Goal: Task Accomplishment & Management: Manage account settings

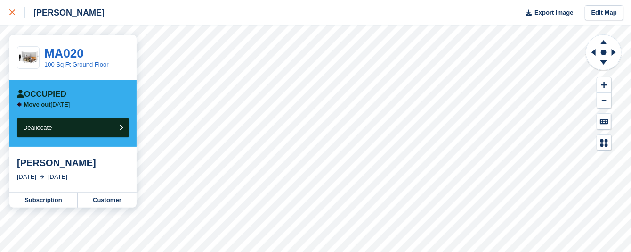
click at [14, 14] on icon at bounding box center [12, 12] width 6 height 6
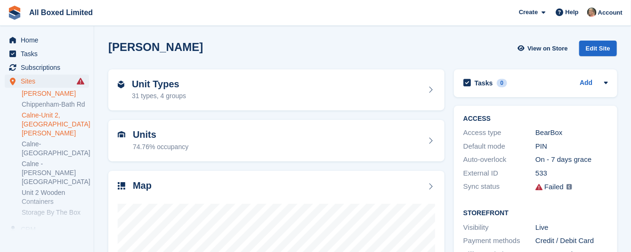
click at [32, 114] on link "Calne-Unit 2, [GEOGRAPHIC_DATA][PERSON_NAME]" at bounding box center [55, 124] width 67 height 27
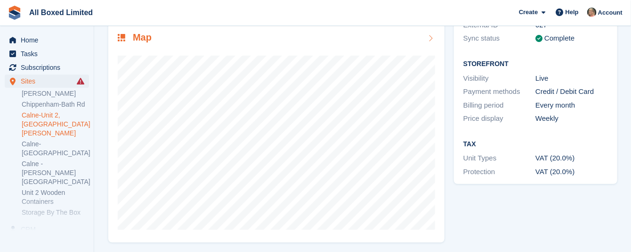
scroll to position [150, 0]
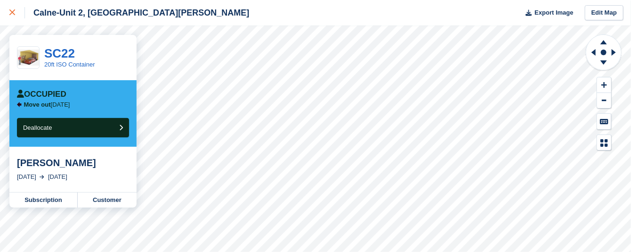
click at [12, 11] on icon at bounding box center [12, 12] width 6 height 6
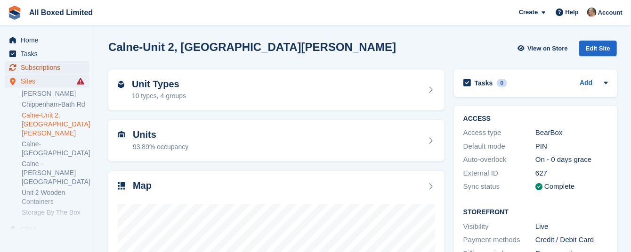
click at [32, 66] on span "Subscriptions" at bounding box center [49, 67] width 57 height 13
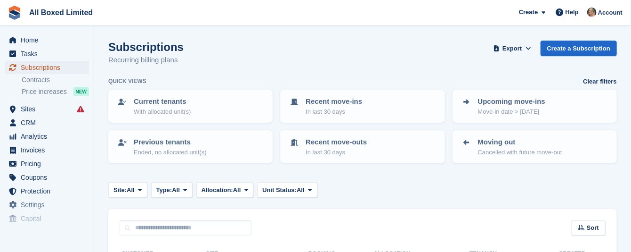
click at [30, 67] on span "Subscriptions" at bounding box center [49, 67] width 57 height 13
click at [347, 107] on p "In last 30 days" at bounding box center [334, 111] width 57 height 9
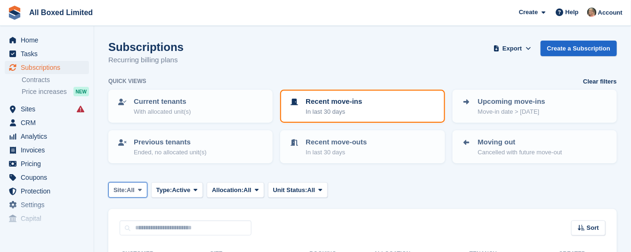
click at [138, 187] on span at bounding box center [140, 190] width 8 height 8
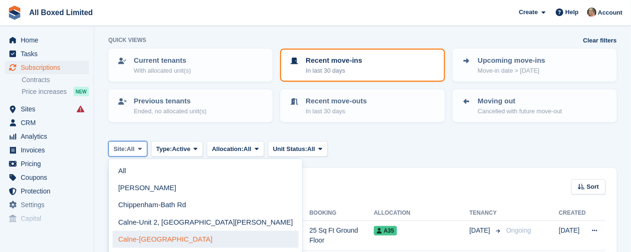
scroll to position [71, 0]
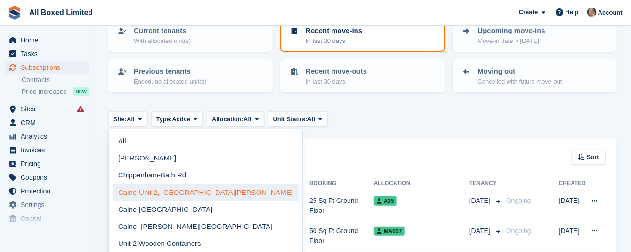
click at [158, 192] on link "Calne-Unit 2, [GEOGRAPHIC_DATA][PERSON_NAME]" at bounding box center [206, 192] width 186 height 17
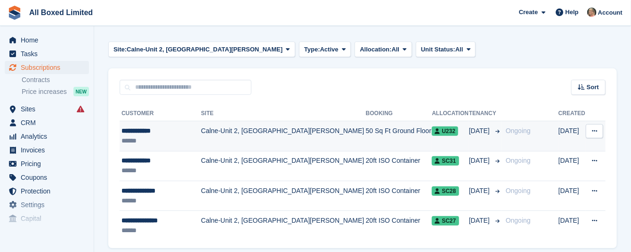
scroll to position [141, 0]
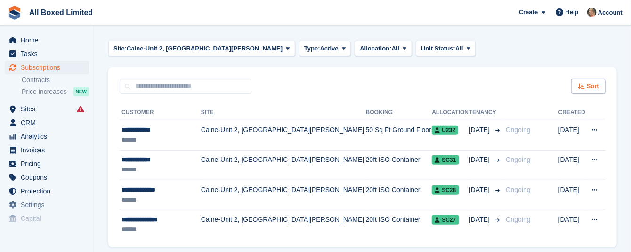
click at [590, 82] on span "Sort" at bounding box center [593, 85] width 12 height 9
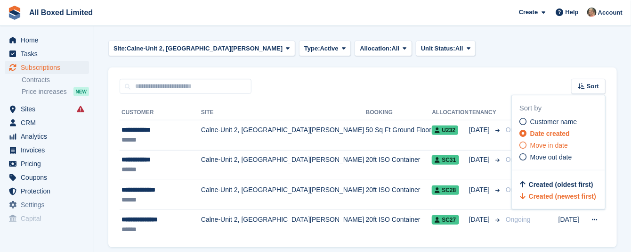
click at [523, 141] on icon at bounding box center [523, 144] width 7 height 7
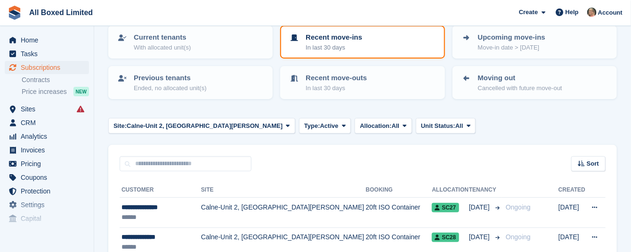
scroll to position [33, 0]
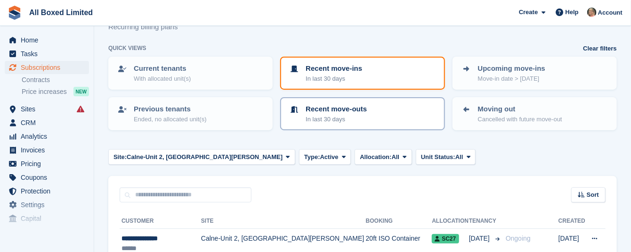
click at [379, 115] on div "Recent move-outs In last 30 days" at bounding box center [362, 114] width 147 height 20
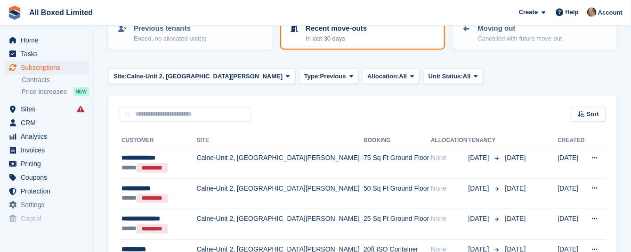
scroll to position [104, 0]
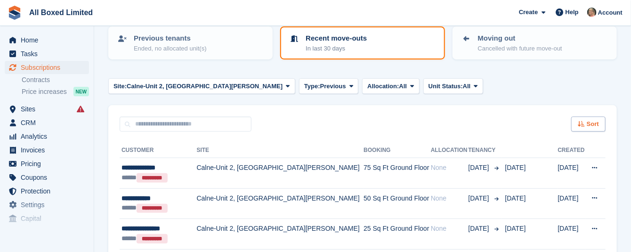
click at [586, 123] on div "Sort" at bounding box center [588, 124] width 34 height 16
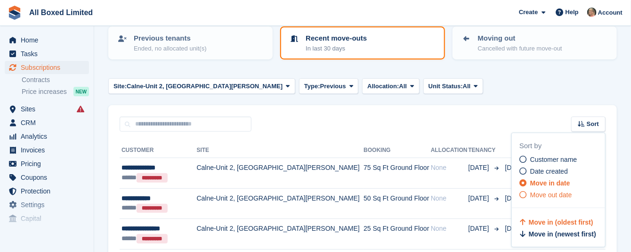
click at [523, 194] on icon at bounding box center [523, 194] width 7 height 7
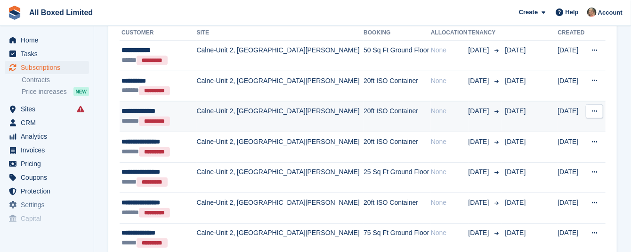
scroll to position [198, 0]
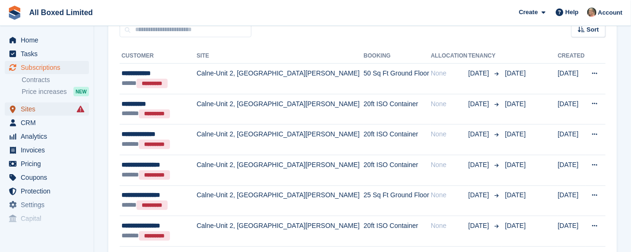
click at [37, 107] on span "Sites" at bounding box center [49, 108] width 57 height 13
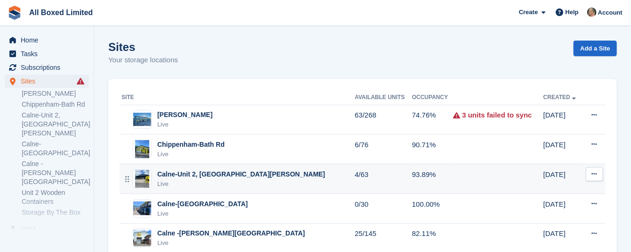
click at [239, 172] on div "Calne-Unit 2, [GEOGRAPHIC_DATA][PERSON_NAME]" at bounding box center [241, 174] width 168 height 10
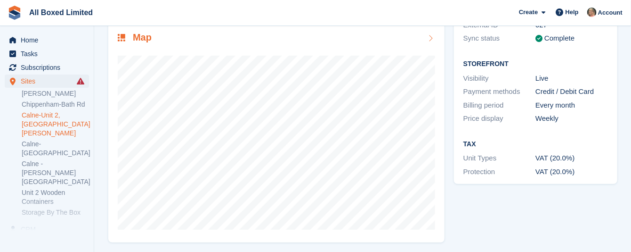
scroll to position [150, 0]
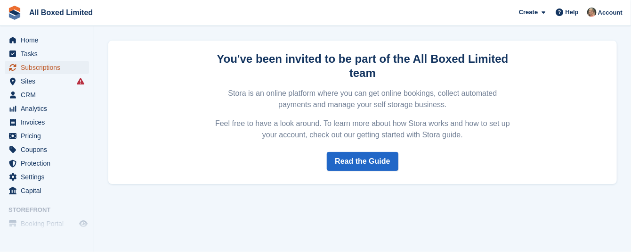
click at [36, 66] on span "Subscriptions" at bounding box center [49, 67] width 57 height 13
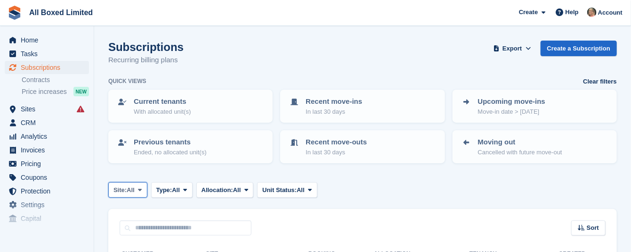
click at [140, 187] on icon at bounding box center [140, 190] width 4 height 6
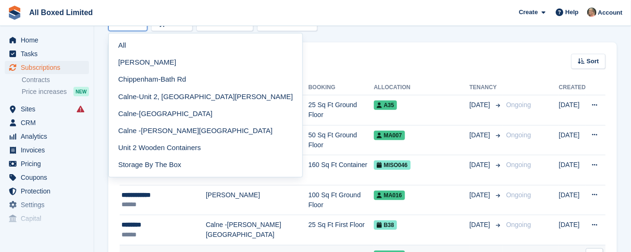
scroll to position [212, 0]
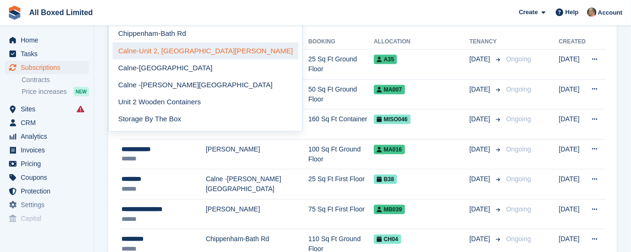
click at [152, 48] on link "Calne-Unit 2, [GEOGRAPHIC_DATA][PERSON_NAME]" at bounding box center [206, 50] width 186 height 17
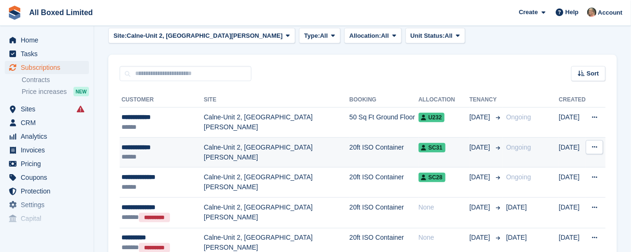
scroll to position [71, 0]
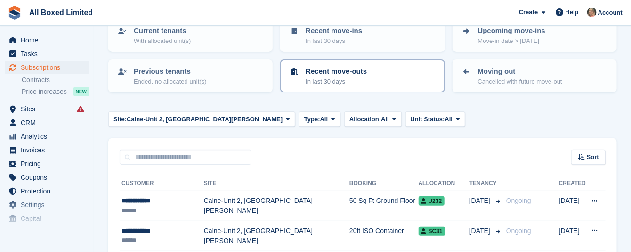
click at [307, 74] on p "Recent move-outs" at bounding box center [336, 71] width 61 height 11
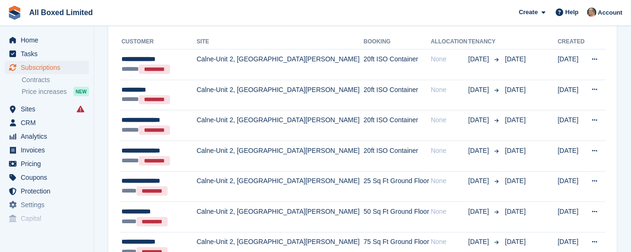
scroll to position [268, 0]
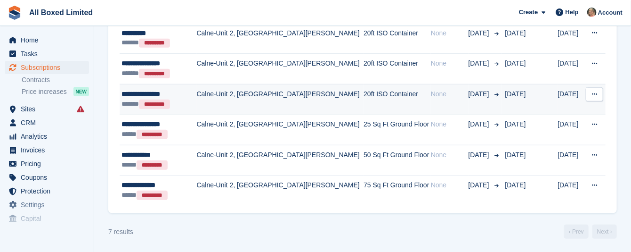
click at [162, 91] on div "**********" at bounding box center [158, 94] width 73 height 10
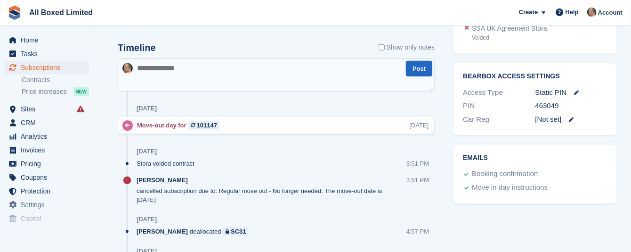
scroll to position [495, 0]
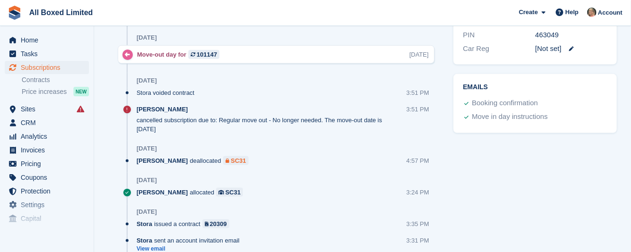
click at [231, 156] on div "SC31" at bounding box center [239, 160] width 16 height 9
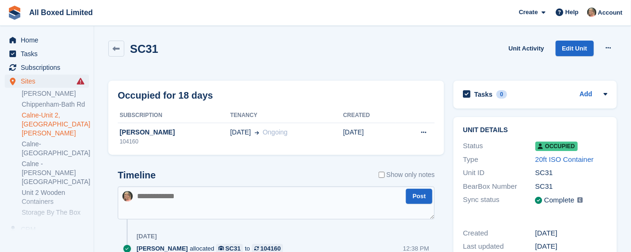
click at [52, 114] on link "Calne-Unit 2, [GEOGRAPHIC_DATA][PERSON_NAME]" at bounding box center [55, 124] width 67 height 27
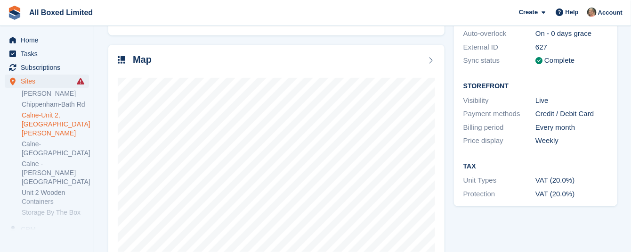
scroll to position [141, 0]
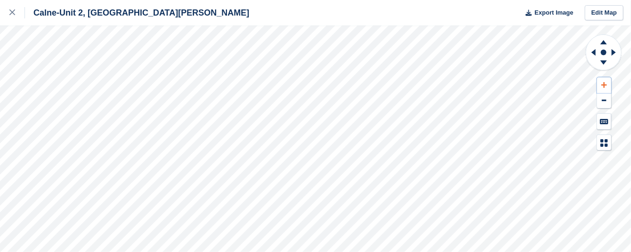
click at [601, 85] on button at bounding box center [604, 85] width 14 height 16
click at [593, 53] on icon at bounding box center [592, 52] width 12 height 24
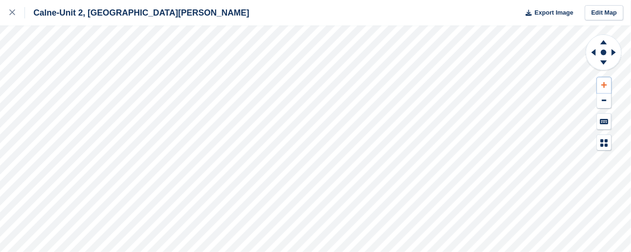
click at [607, 83] on button at bounding box center [604, 85] width 14 height 16
click at [607, 83] on icon at bounding box center [604, 84] width 6 height 7
click at [606, 83] on icon at bounding box center [604, 84] width 6 height 7
click at [593, 52] on icon at bounding box center [594, 52] width 4 height 7
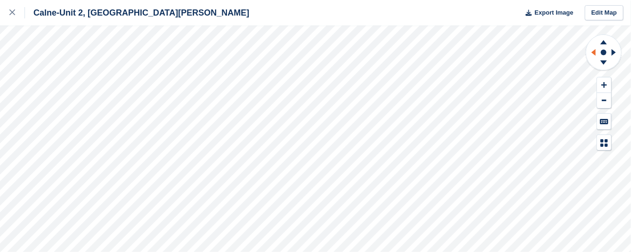
click at [593, 52] on icon at bounding box center [594, 52] width 4 height 7
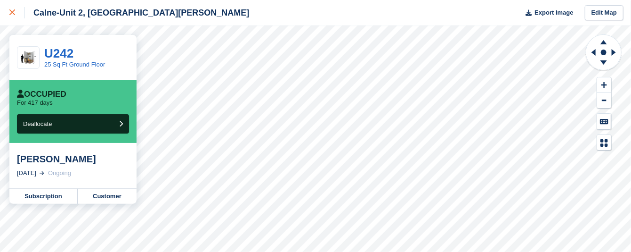
click at [11, 12] on icon at bounding box center [12, 12] width 6 height 6
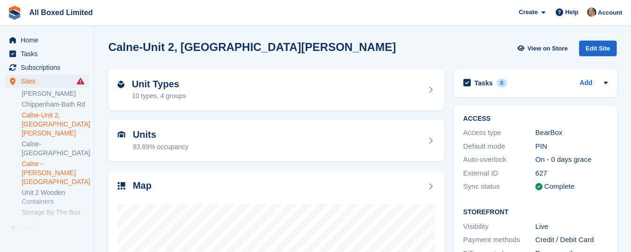
click at [36, 159] on link "Calne -[PERSON_NAME][GEOGRAPHIC_DATA]" at bounding box center [55, 172] width 67 height 27
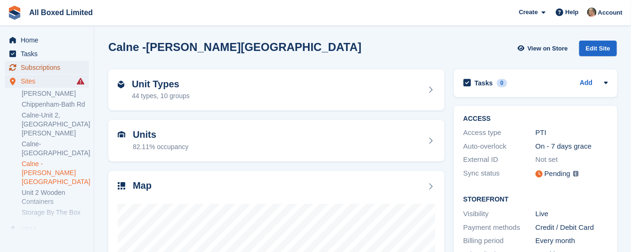
click at [36, 65] on span "Subscriptions" at bounding box center [49, 67] width 57 height 13
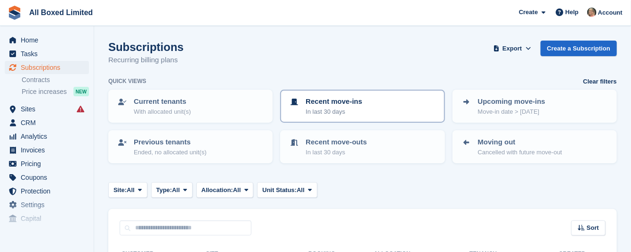
click at [336, 107] on p "In last 30 days" at bounding box center [334, 111] width 57 height 9
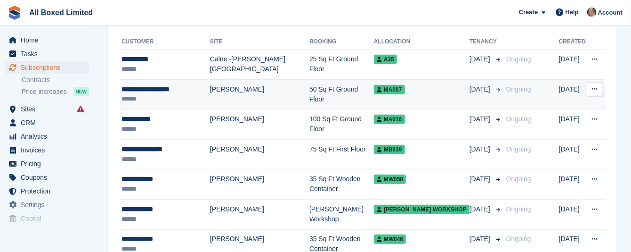
scroll to position [141, 0]
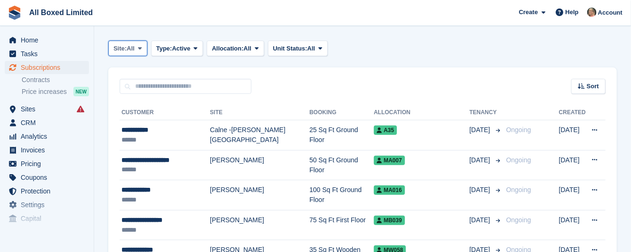
click at [138, 46] on span at bounding box center [140, 48] width 8 height 8
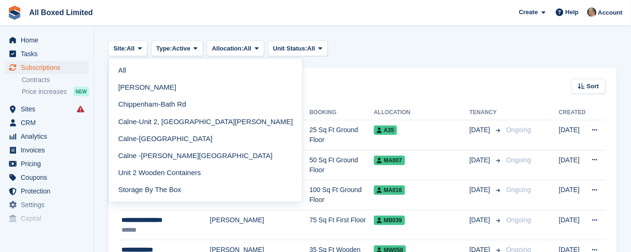
click at [134, 156] on link "Calne -[PERSON_NAME][GEOGRAPHIC_DATA]" at bounding box center [206, 155] width 186 height 17
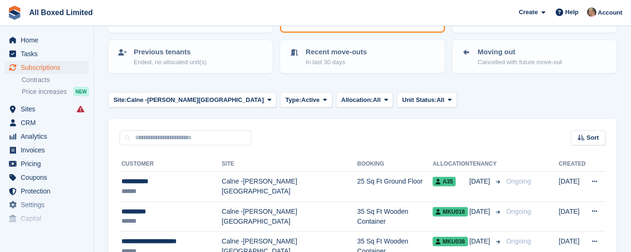
scroll to position [71, 0]
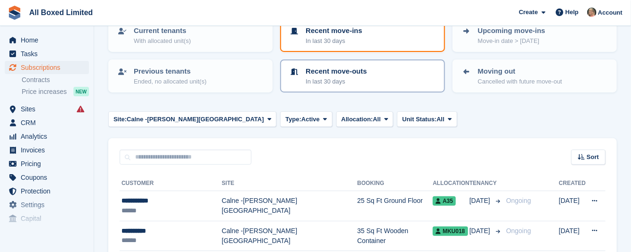
click at [359, 78] on p "In last 30 days" at bounding box center [336, 81] width 61 height 9
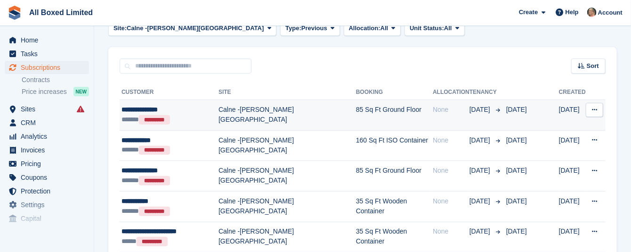
scroll to position [141, 0]
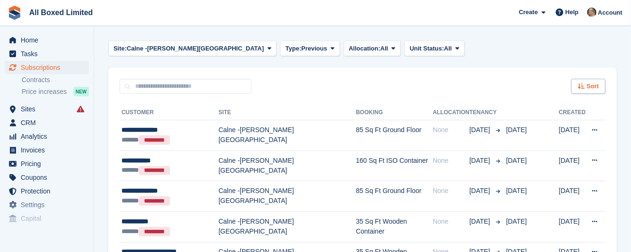
click at [593, 87] on span "Sort" at bounding box center [593, 85] width 12 height 9
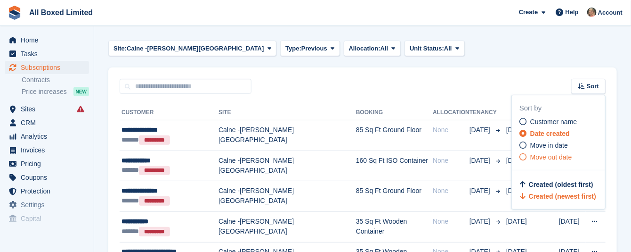
click at [523, 156] on icon at bounding box center [523, 156] width 7 height 7
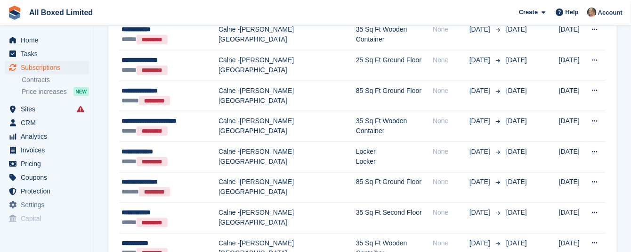
scroll to position [482, 0]
